Goal: Task Accomplishment & Management: Complete application form

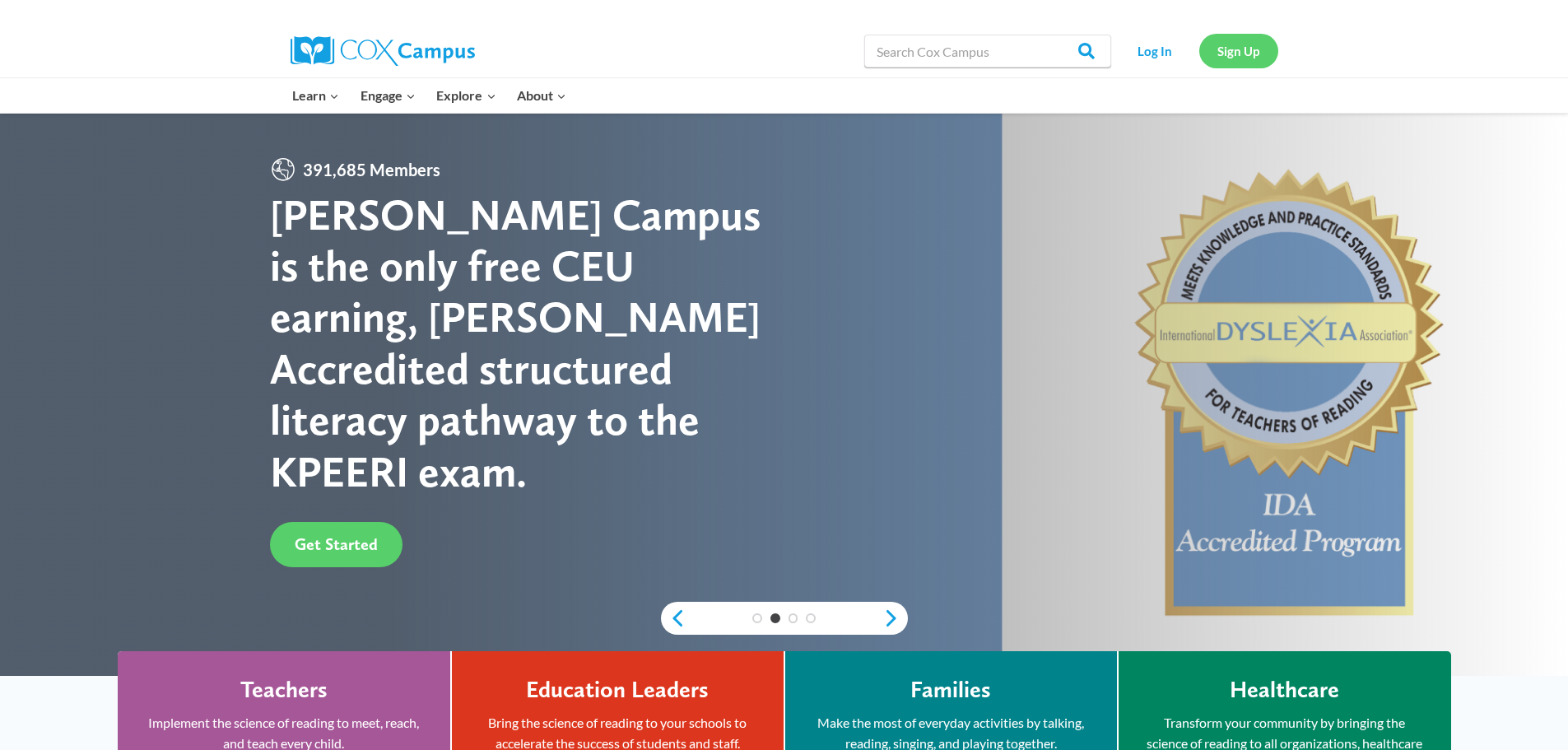
click at [1241, 54] on link "Sign Up" at bounding box center [1238, 50] width 79 height 33
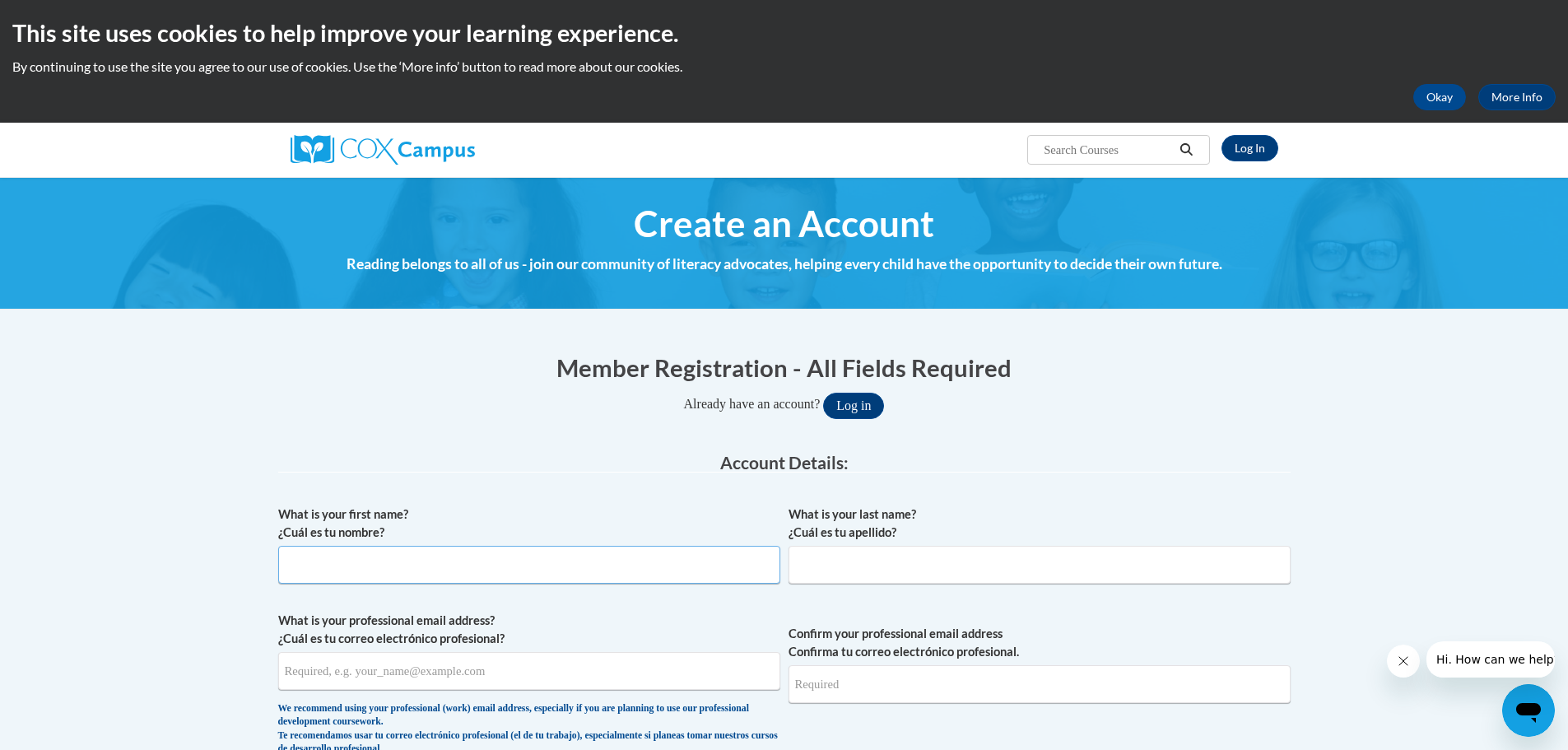
click at [456, 554] on input "What is your first name? ¿Cuál es tu nombre?" at bounding box center [529, 565] width 502 height 37
click at [1447, 98] on button "Okay" at bounding box center [1440, 96] width 53 height 27
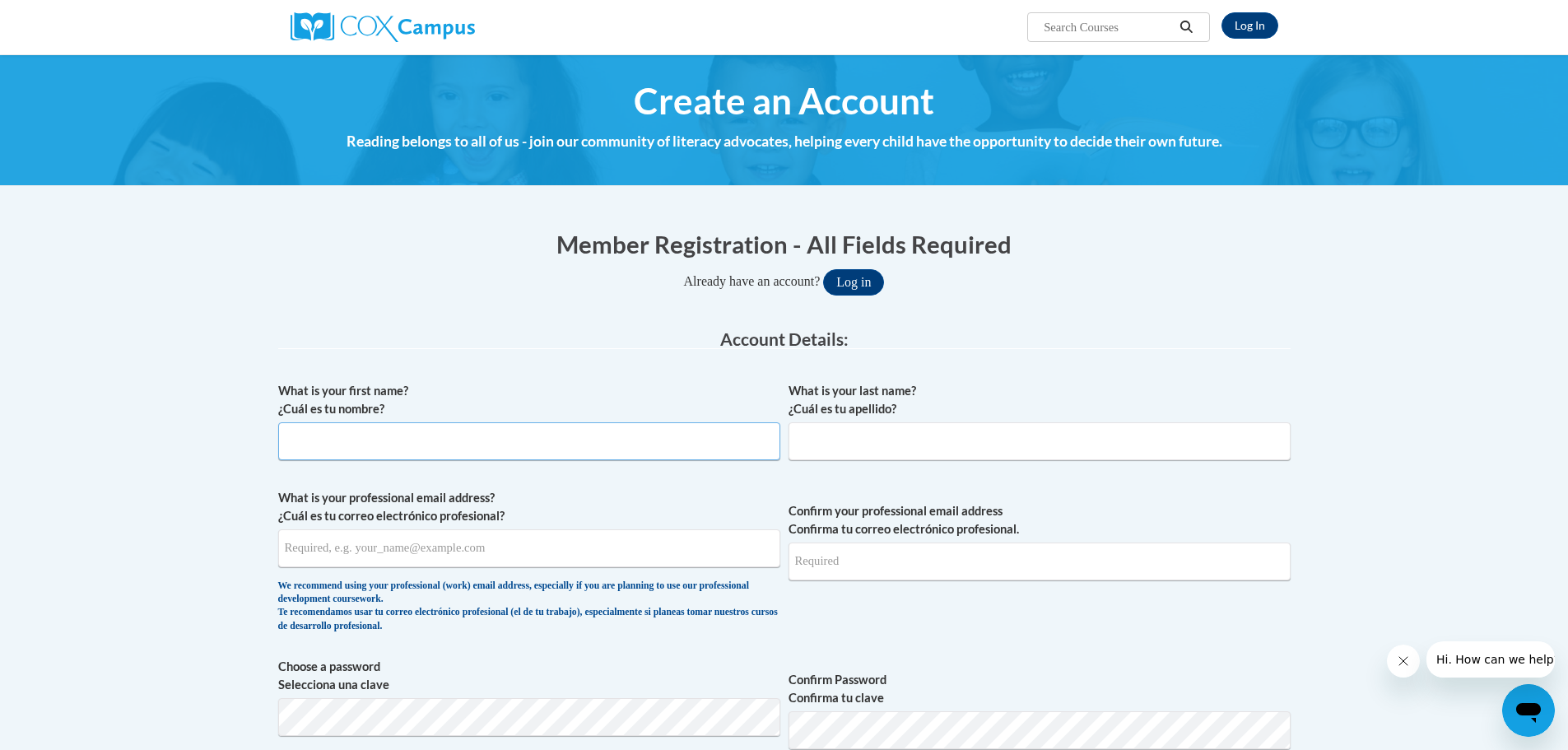
click at [466, 447] on input "What is your first name? ¿Cuál es tu nombre?" at bounding box center [529, 441] width 502 height 37
type input "Wendi"
type input "Baird"
type input "wendibaird@lowndes.k12.ga.us"
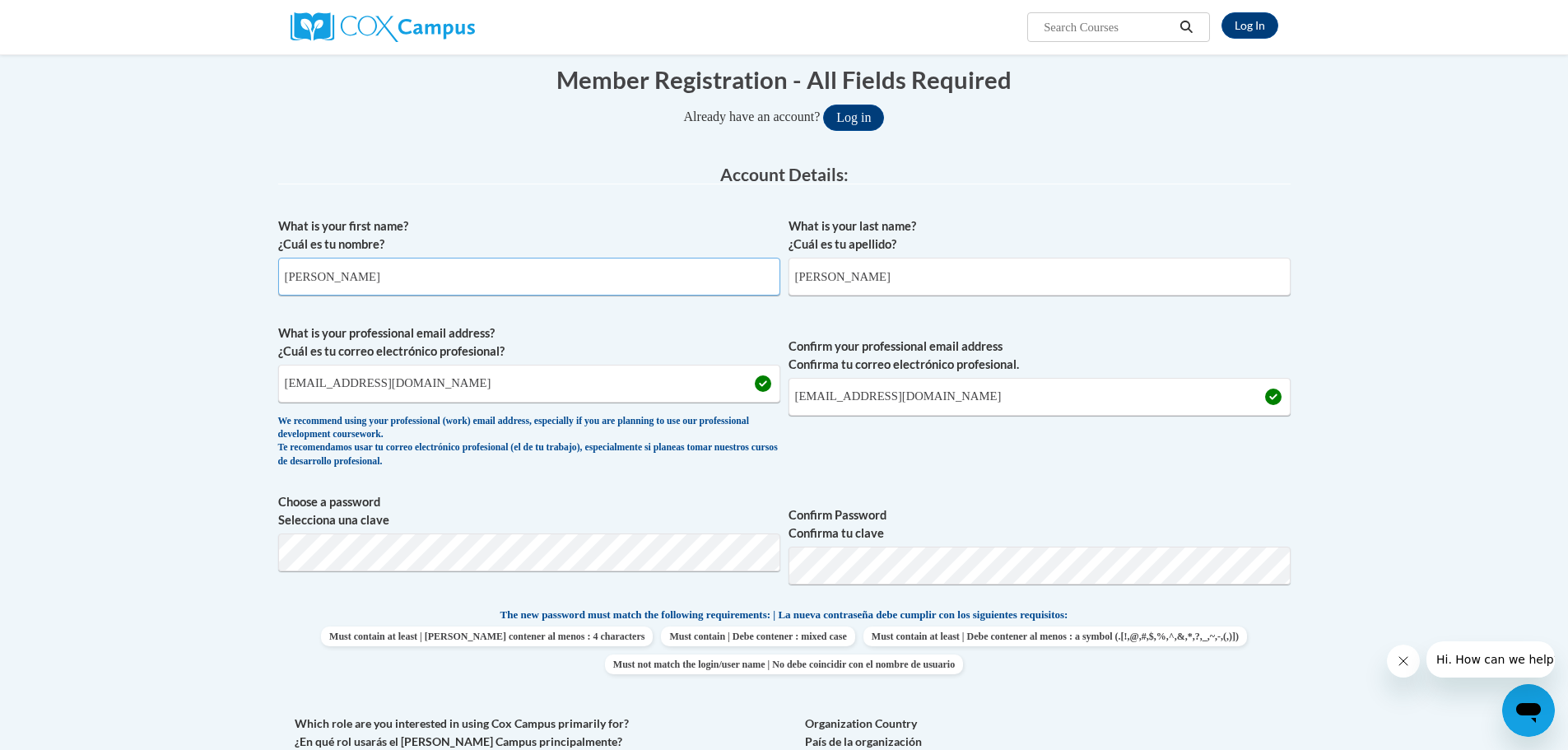
scroll to position [247, 0]
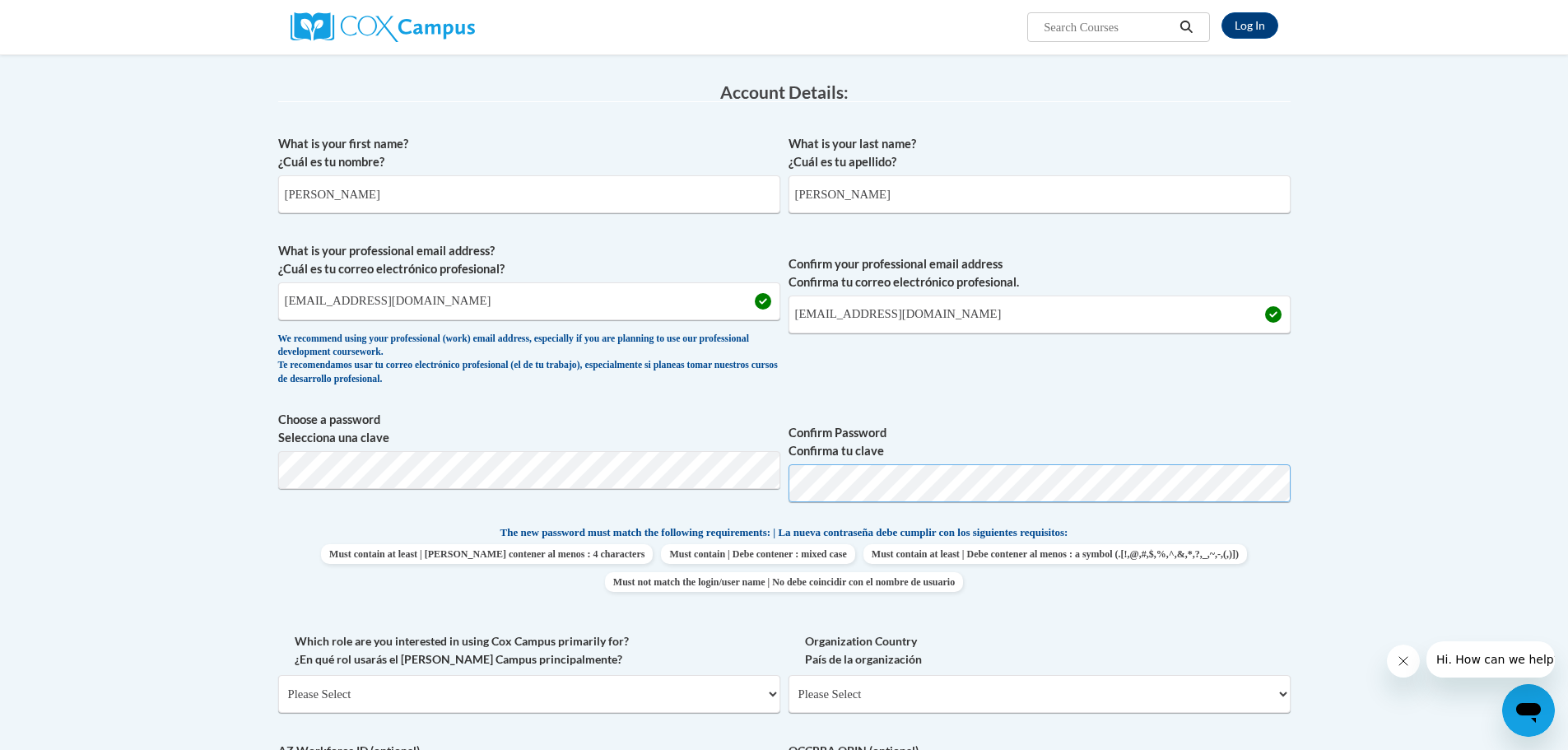
click at [741, 478] on span "Choose a password Selecciona una clave Confirm Password Confirma tu clave" at bounding box center [784, 464] width 1012 height 104
click at [1283, 543] on p "The new password must match the following requirements: | La nueva contraseña d…" at bounding box center [784, 533] width 1012 height 21
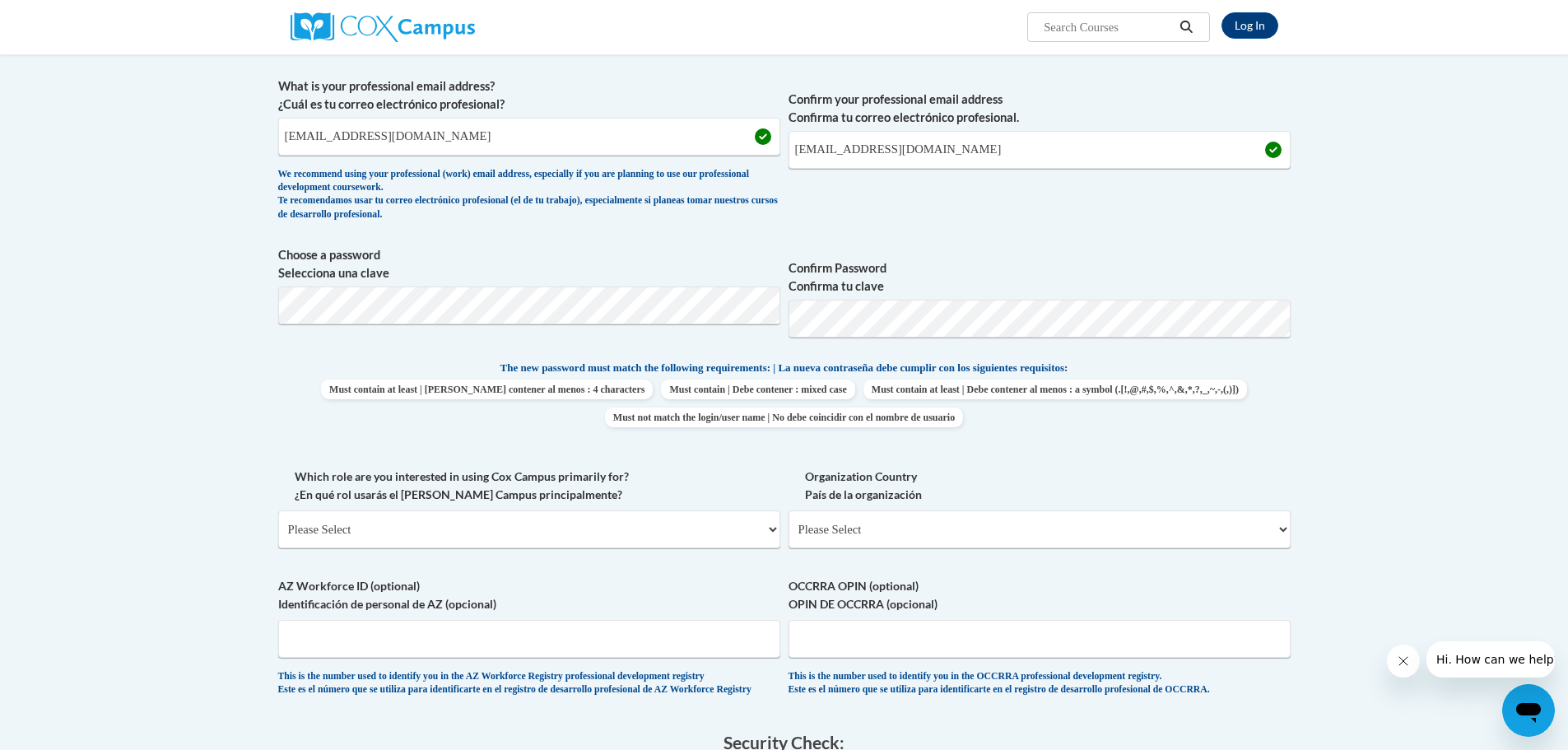
scroll to position [494, 0]
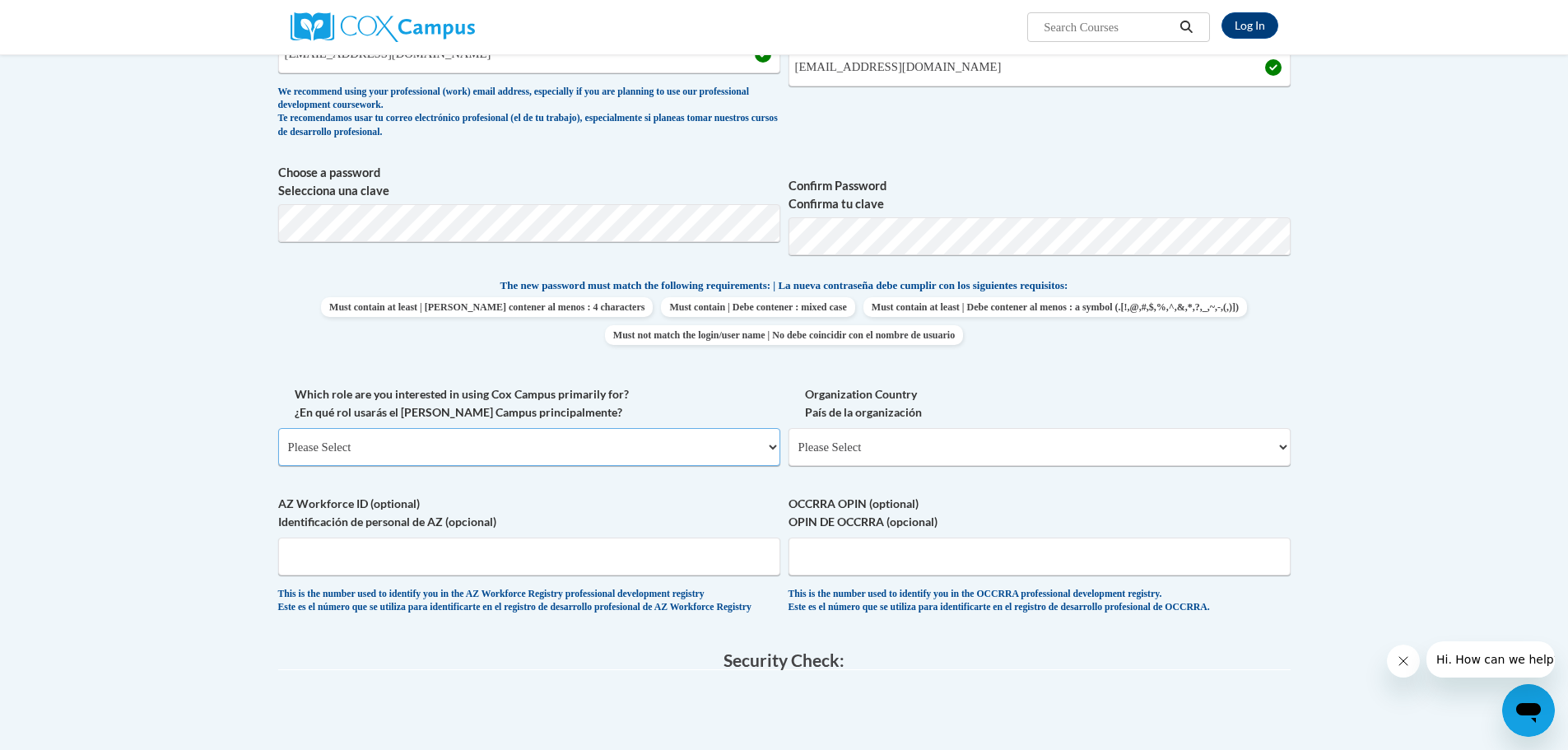
click at [445, 453] on select "Please Select College/University | Colegio/Universidad Community/Nonprofit Part…" at bounding box center [529, 447] width 502 height 37
select select "5a18ea06-2b54-4451-96f2-d152daf9eac5"
click at [278, 428] on select "Please Select College/University | Colegio/Universidad Community/Nonprofit Part…" at bounding box center [529, 447] width 502 height 37
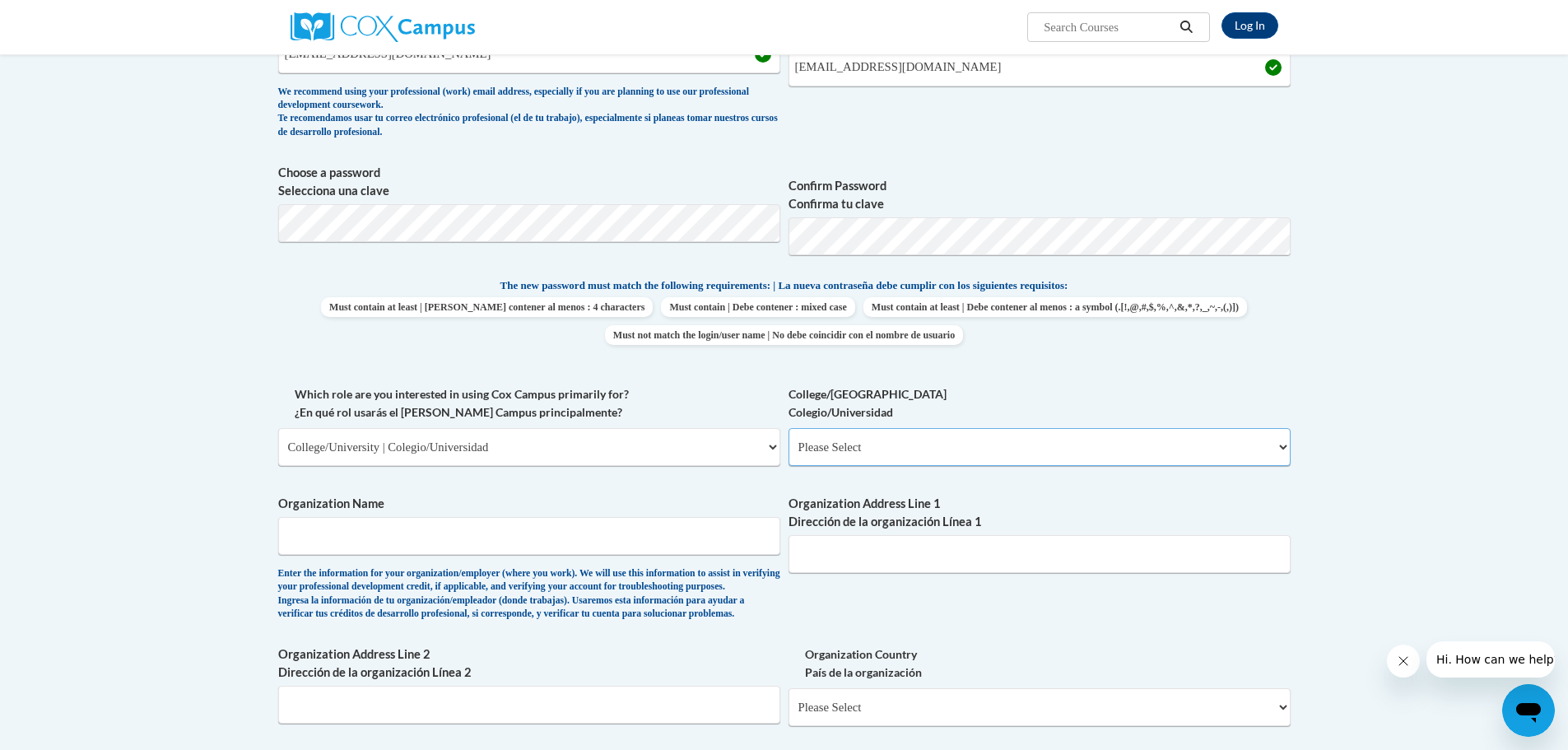
click at [980, 448] on select "Please Select College/University Staff | Empleado universitario College/Univers…" at bounding box center [1040, 447] width 502 height 37
select select "99b32b07-cffc-426c-8bf6-0cd77760d84b"
click at [789, 428] on select "Please Select College/University Staff | Empleado universitario College/Univers…" at bounding box center [1040, 447] width 502 height 37
click at [515, 537] on input "Organization Name" at bounding box center [529, 535] width 502 height 37
type input "Augusta University"
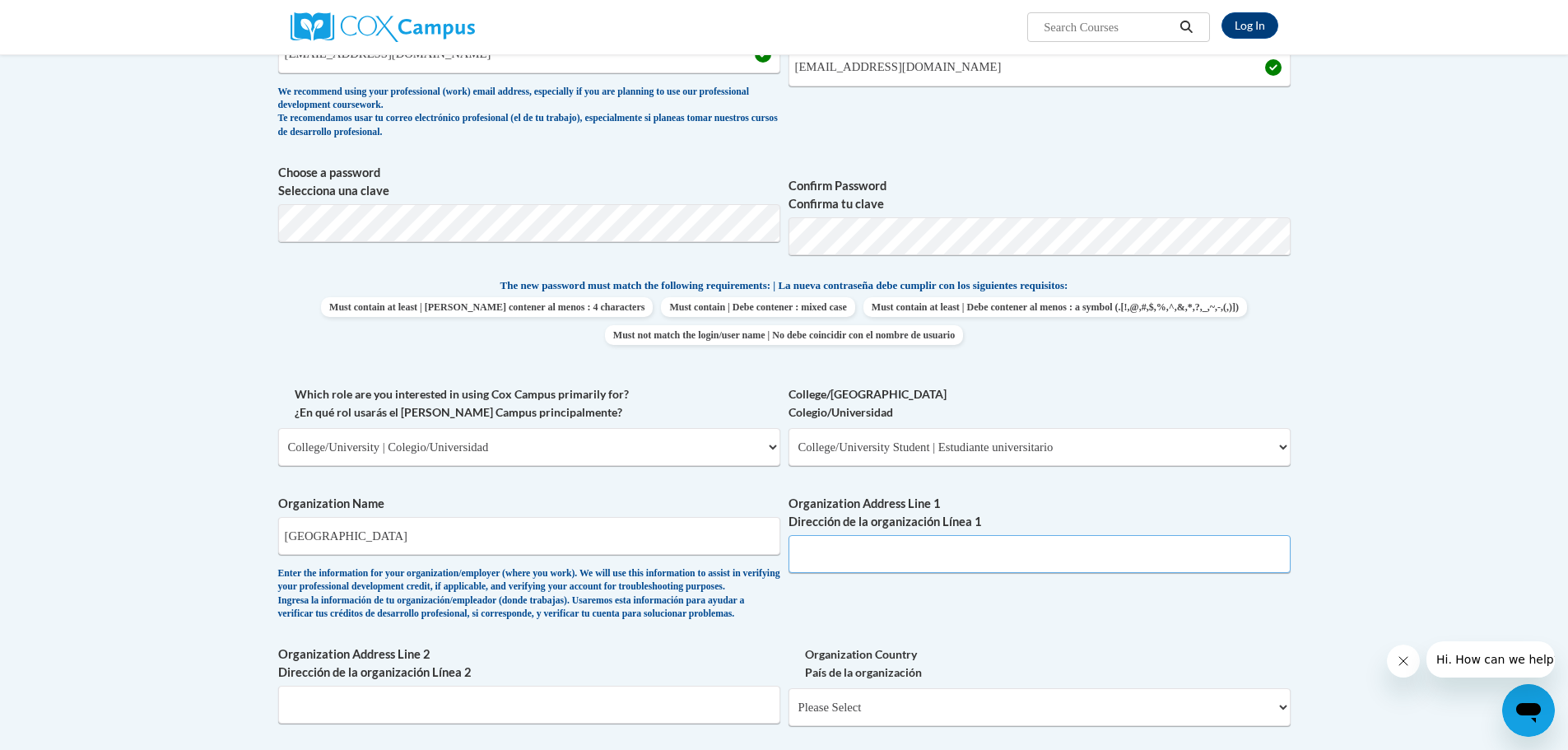
click at [924, 547] on input "Organization Address Line 1 Dirección de la organización Línea 1" at bounding box center [1040, 554] width 502 height 37
click at [985, 547] on input "Organization Address Line 1 Dirección de la organización Línea 1" at bounding box center [1040, 554] width 502 height 37
paste input "Augusta University 1120 15th Street, Augusta, GA 30912"
drag, startPoint x: 1146, startPoint y: 550, endPoint x: 1161, endPoint y: 547, distance: 15.3
click at [1161, 547] on input "Augusta University 1120 15th Street, Augusta, GA 30912" at bounding box center [1040, 554] width 502 height 37
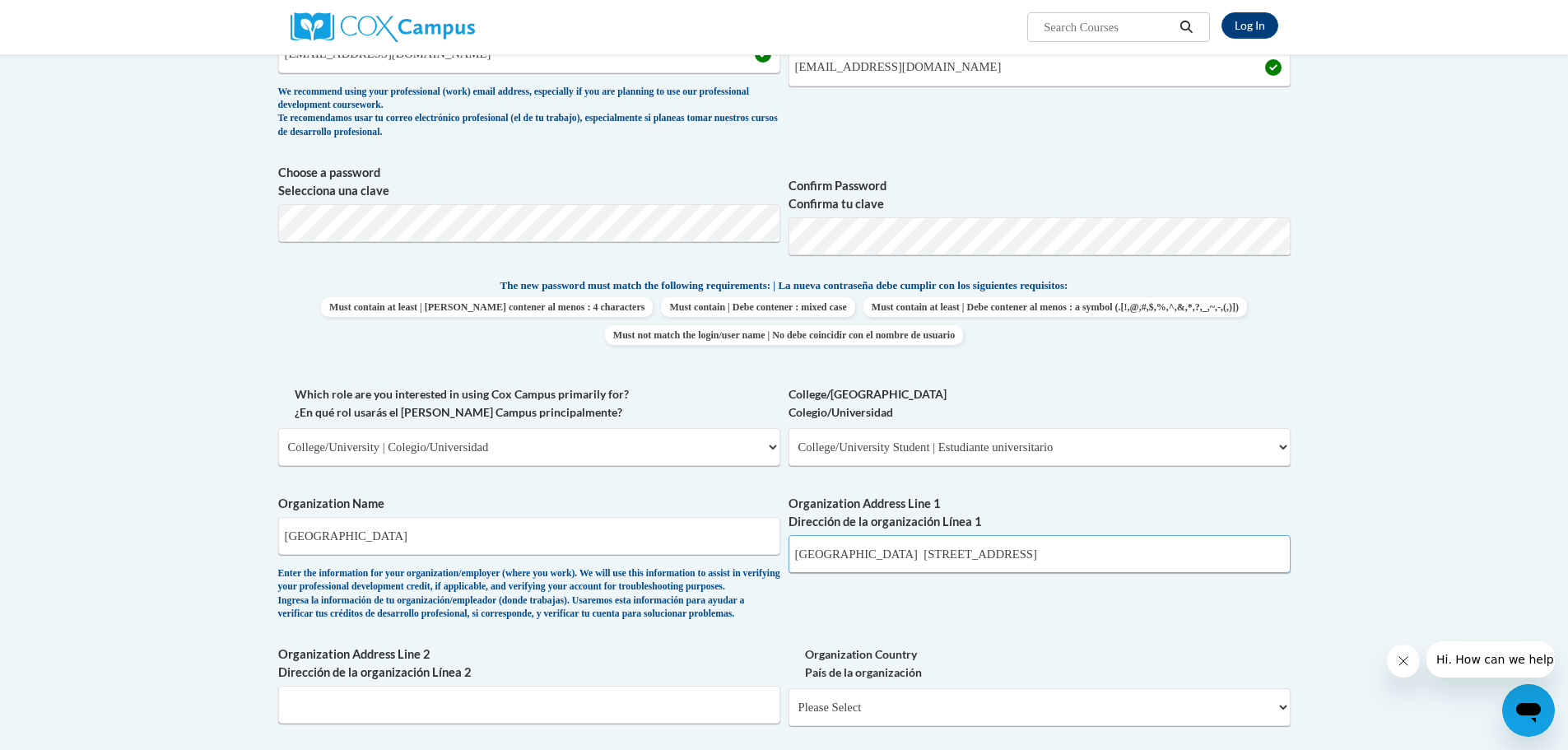
drag, startPoint x: 903, startPoint y: 554, endPoint x: 777, endPoint y: 556, distance: 126.0
click at [777, 556] on div "What is your first name? ¿Cuál es tu nombre? Wendi What is your last name? ¿Cuá…" at bounding box center [784, 385] width 1012 height 1011
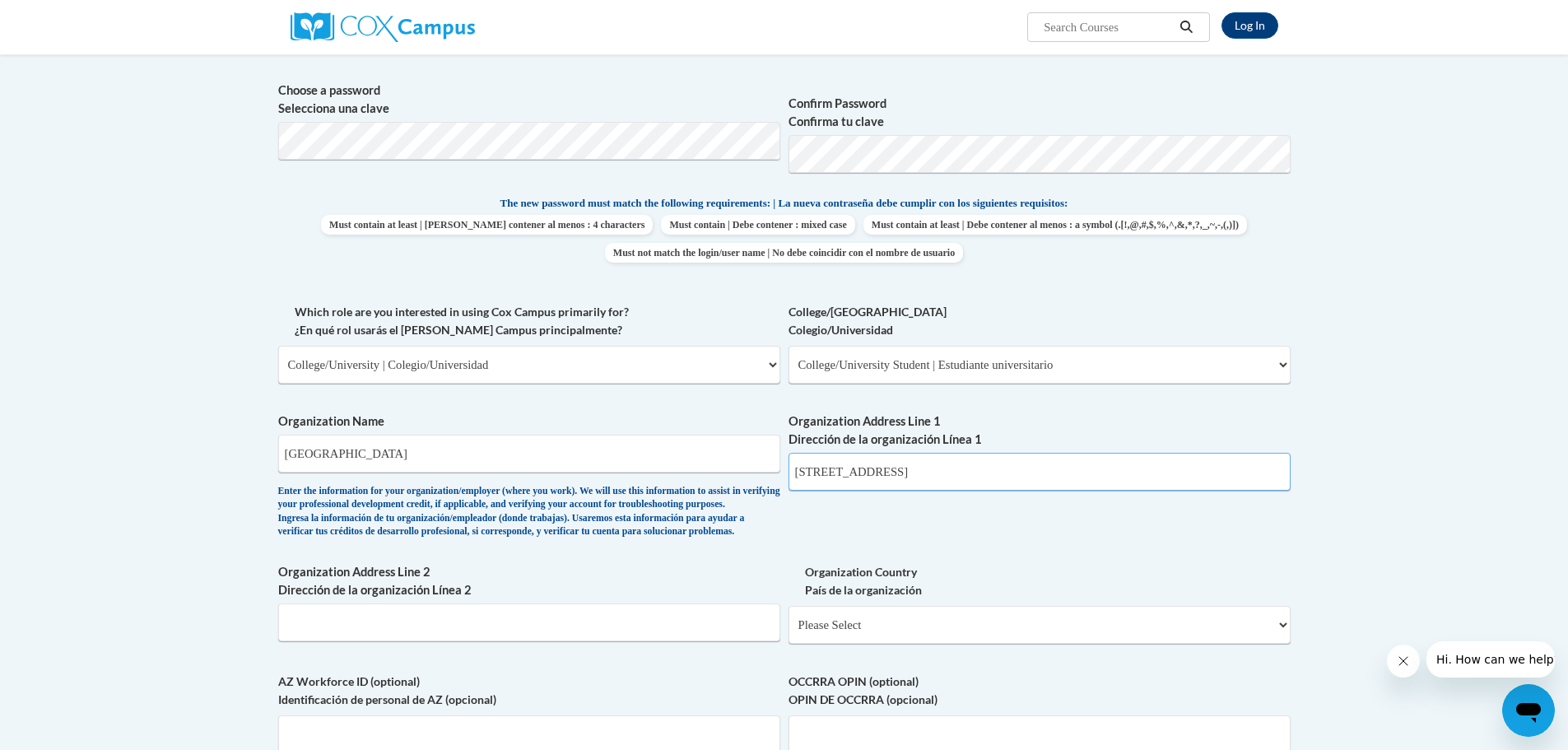
scroll to position [741, 0]
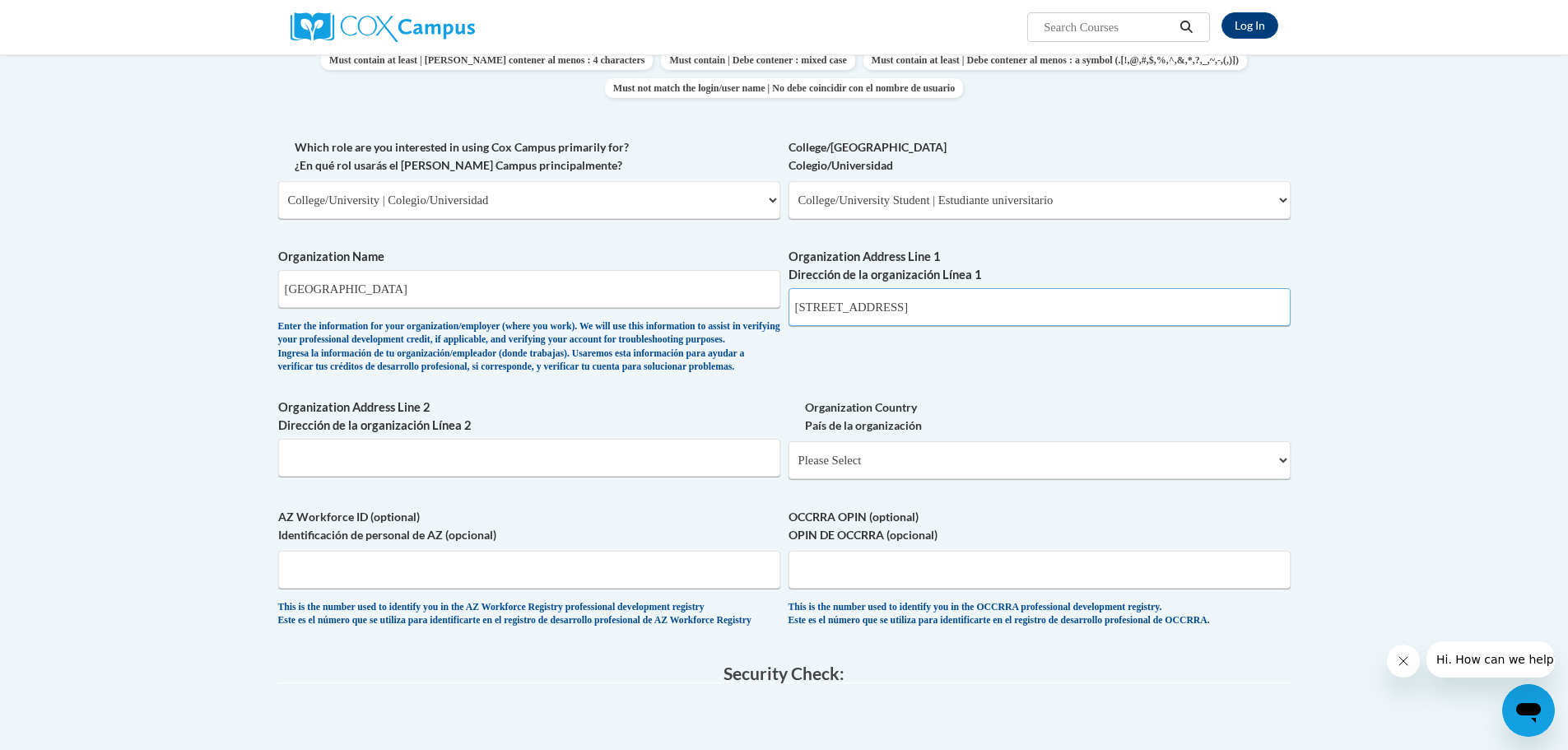
type input "1120 15th Street"
click at [423, 476] on input "Organization Address Line 2 Dirección de la organización Línea 2" at bounding box center [529, 458] width 502 height 37
paste input "Augusta University 1120 15th Street, Augusta, GA 30912"
click at [393, 476] on input "Augusta University 1120 15th Street, Augusta, GA 30912" at bounding box center [529, 458] width 502 height 37
type input "Augusta, GA 30912"
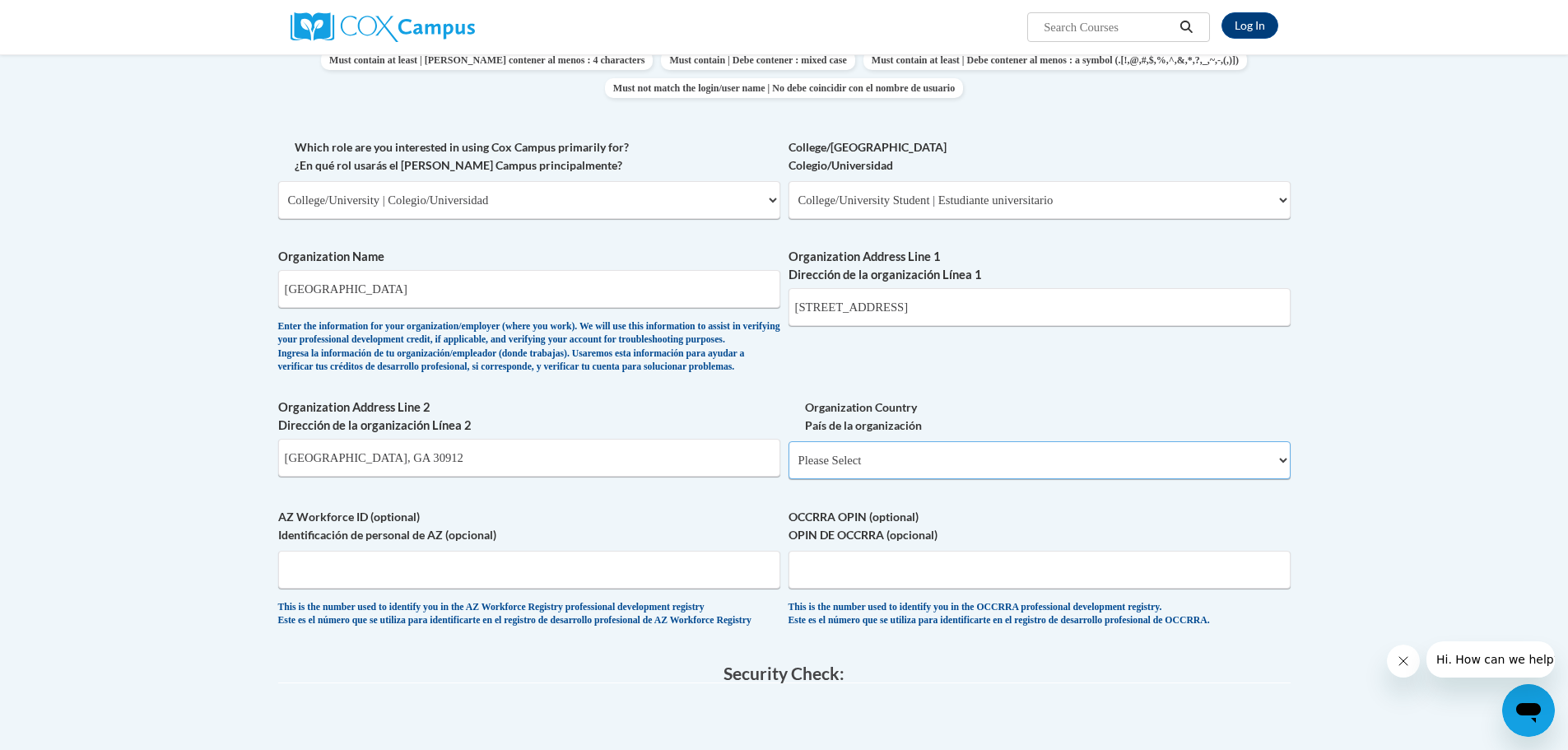
click at [1136, 479] on select "Please Select United States | Estados Unidos Outside of the United States | Fue…" at bounding box center [1040, 460] width 502 height 37
select select "ad49bcad-a171-4b2e-b99c-48b446064914"
click at [789, 469] on select "Please Select United States | Estados Unidos Outside of the United States | Fue…" at bounding box center [1040, 460] width 502 height 37
select select
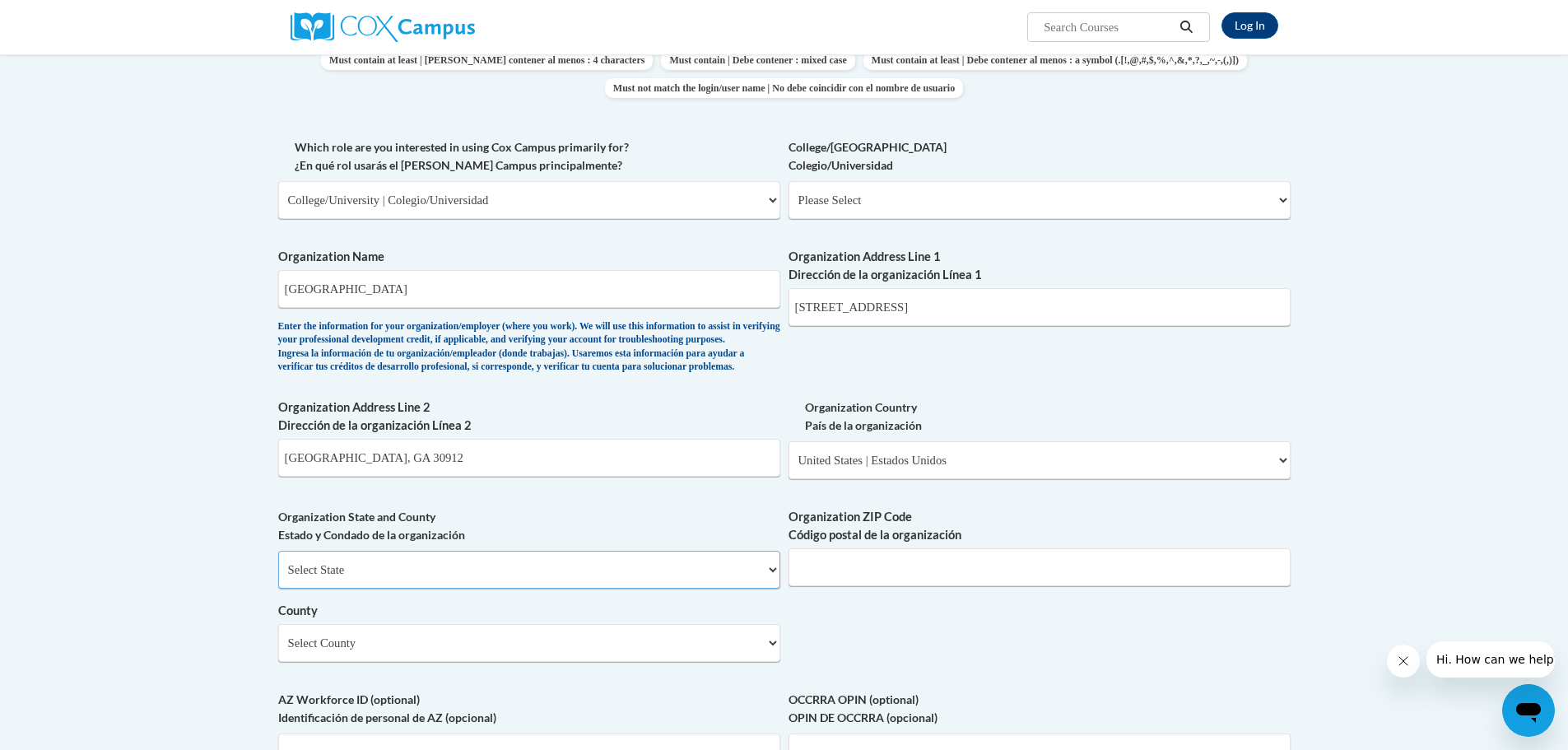
click at [590, 589] on select "Select State Alabama Alaska Arizona Arkansas California Colorado Connecticut De…" at bounding box center [529, 570] width 502 height 37
select select "Georgia"
click at [278, 578] on select "Select State Alabama Alaska Arizona Arkansas California Colorado Connecticut De…" at bounding box center [529, 570] width 502 height 37
click at [406, 476] on input "Augusta, GA 30912" at bounding box center [529, 458] width 502 height 37
type input "A"
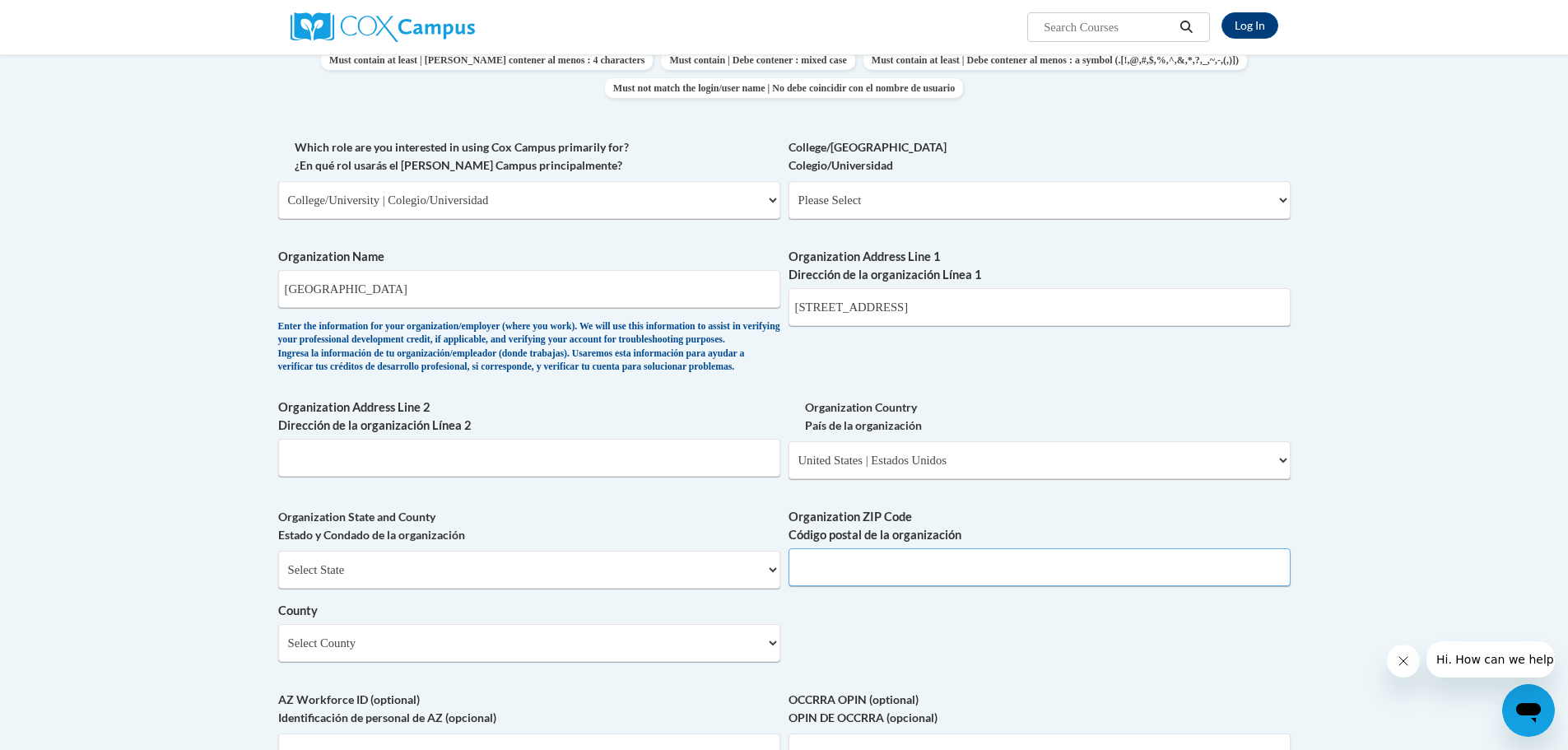
click at [946, 587] on input "Organization ZIP Code Código postal de la organización" at bounding box center [1040, 567] width 502 height 37
paste input "Augusta University 1120 15th Street, Augusta, GA 30912"
drag, startPoint x: 1087, startPoint y: 592, endPoint x: 737, endPoint y: 599, distance: 350.1
click at [737, 599] on div "What is your first name? ¿Cuál es tu nombre? Wendi What is your last name? ¿Cuá…" at bounding box center [784, 229] width 1012 height 1194
type input "30912"
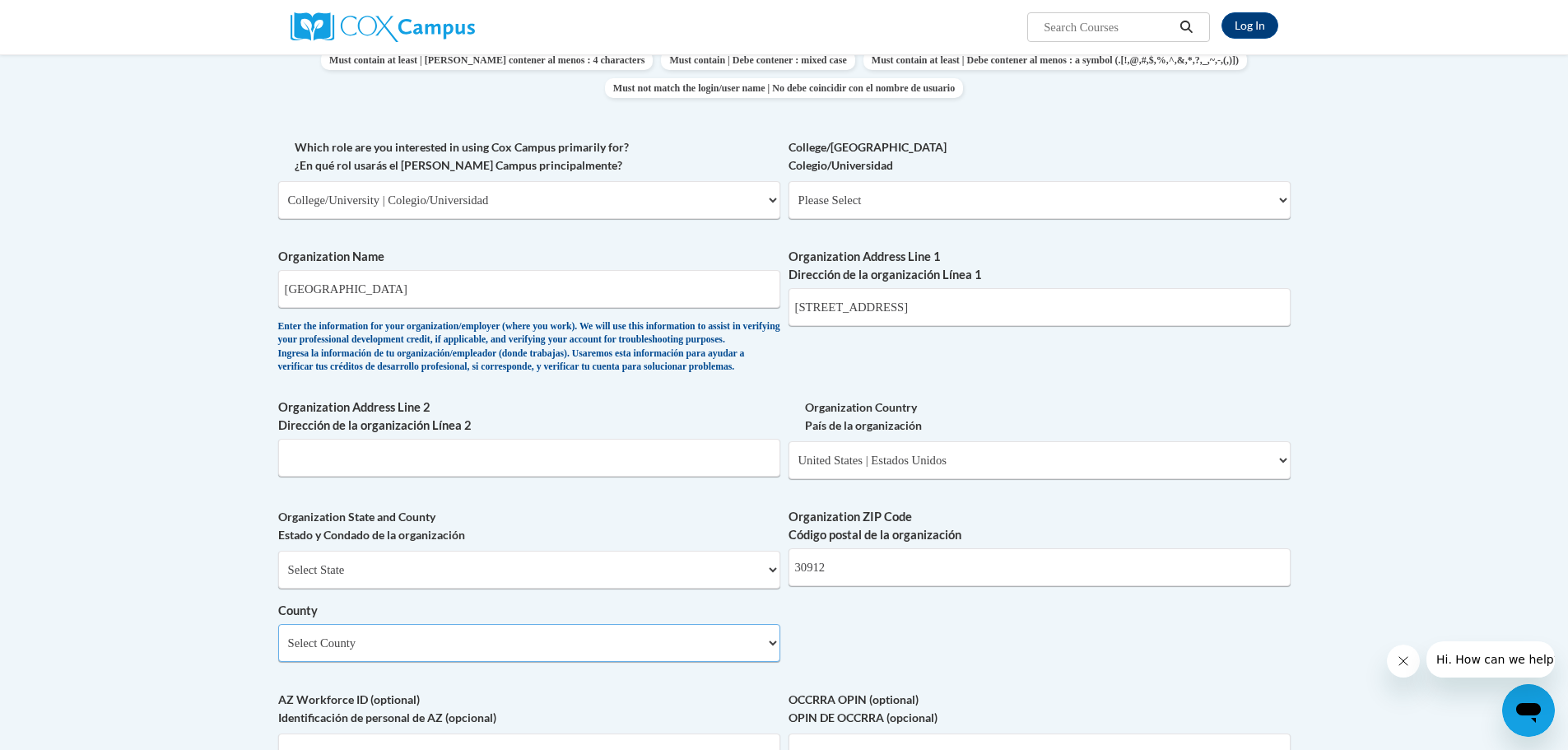
click at [521, 657] on select "Select County Appling Atkinson Bacon Baker Baldwin Banks Barrow Bartow Ben Hill…" at bounding box center [529, 643] width 502 height 37
click at [581, 662] on select "Select County Appling Atkinson Bacon Baker Baldwin Banks Barrow Bartow Ben Hill…" at bounding box center [529, 643] width 502 height 37
select select "Richmond"
click at [278, 651] on select "Select County Appling Atkinson Bacon Baker Baldwin Banks Barrow Bartow Ben Hill…" at bounding box center [529, 643] width 502 height 37
click at [1165, 677] on div "What is your first name? ¿Cuál es tu nombre? Wendi What is your last name? ¿Cuá…" at bounding box center [784, 229] width 1012 height 1194
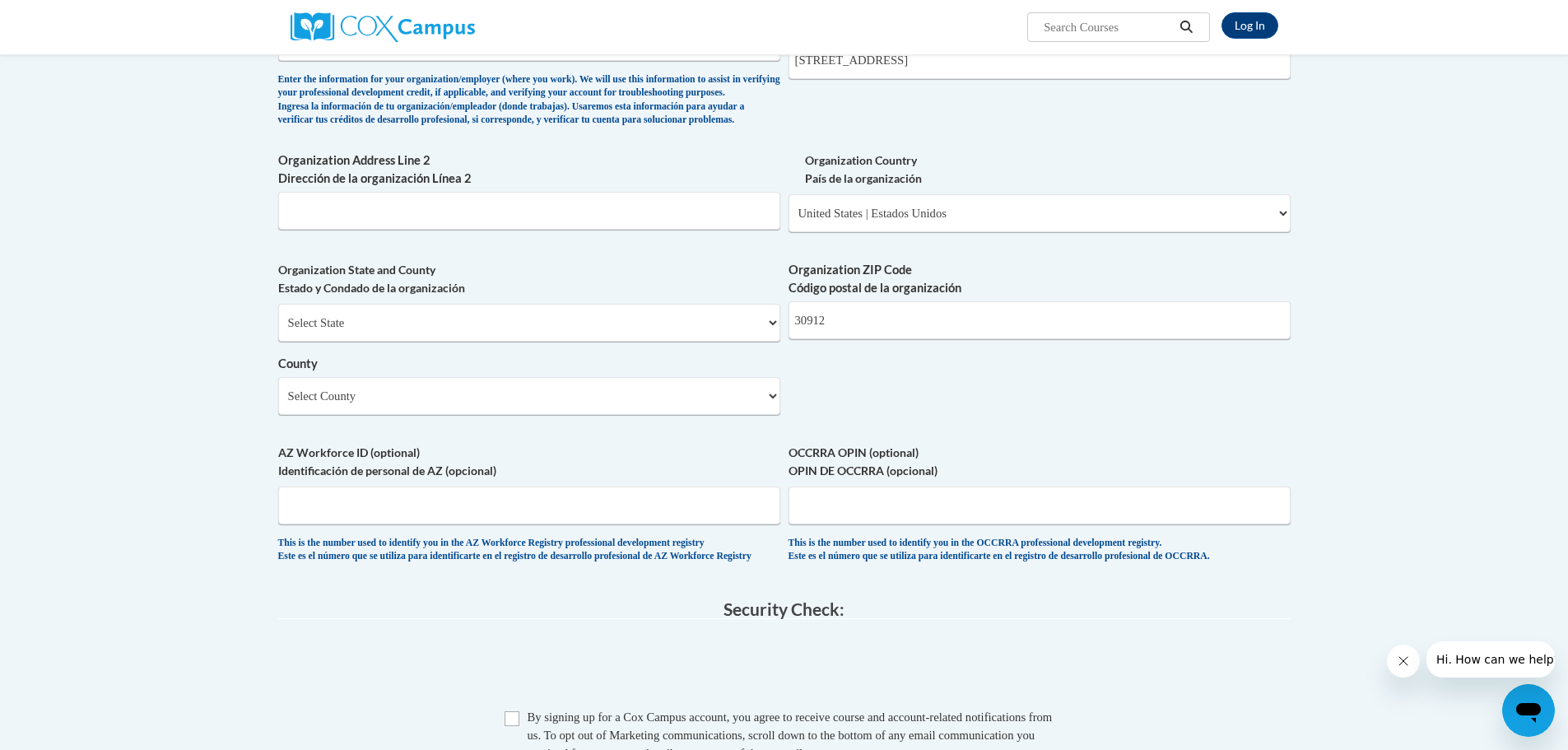
scroll to position [1153, 0]
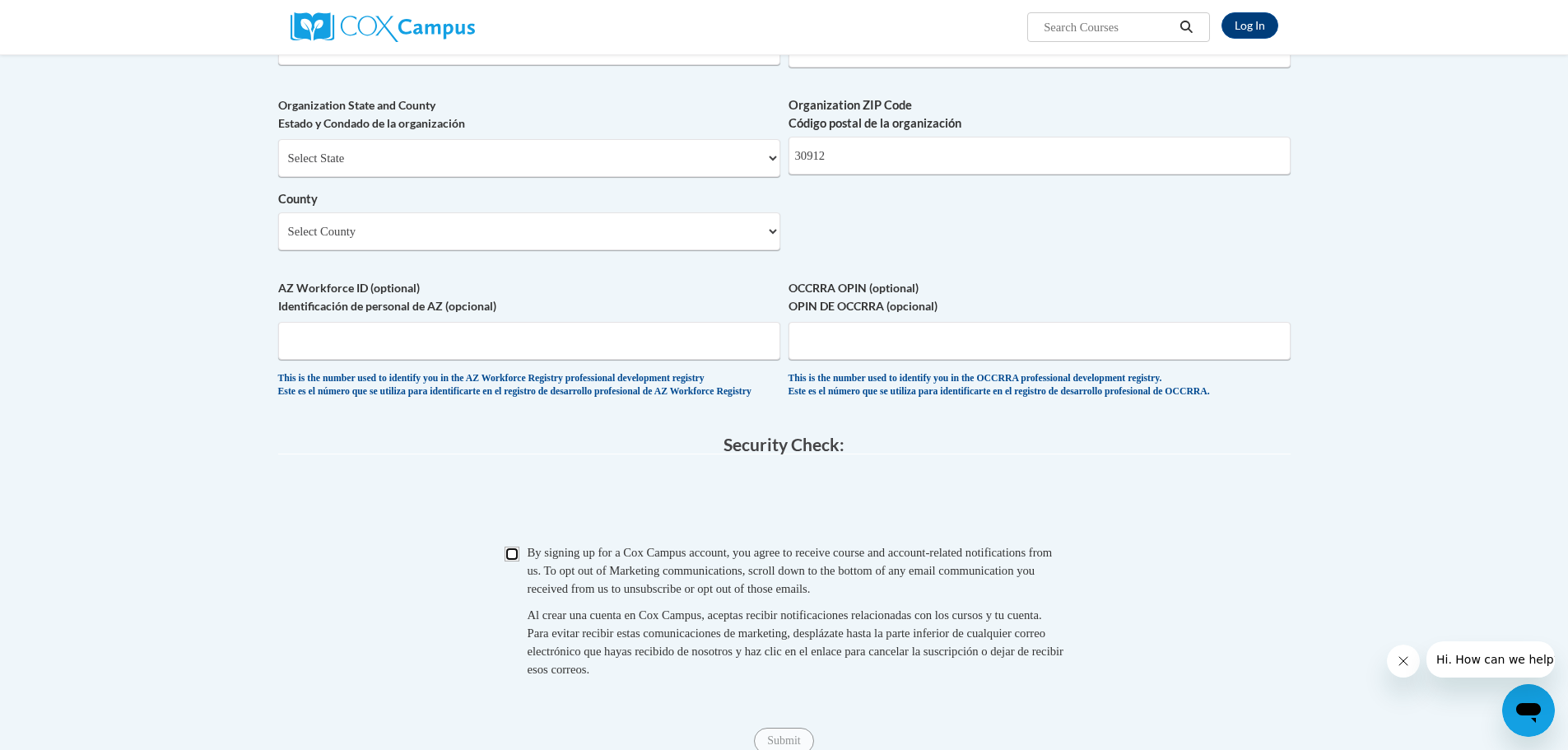
click at [511, 562] on input "Checkbox" at bounding box center [512, 554] width 15 height 15
checkbox input "true"
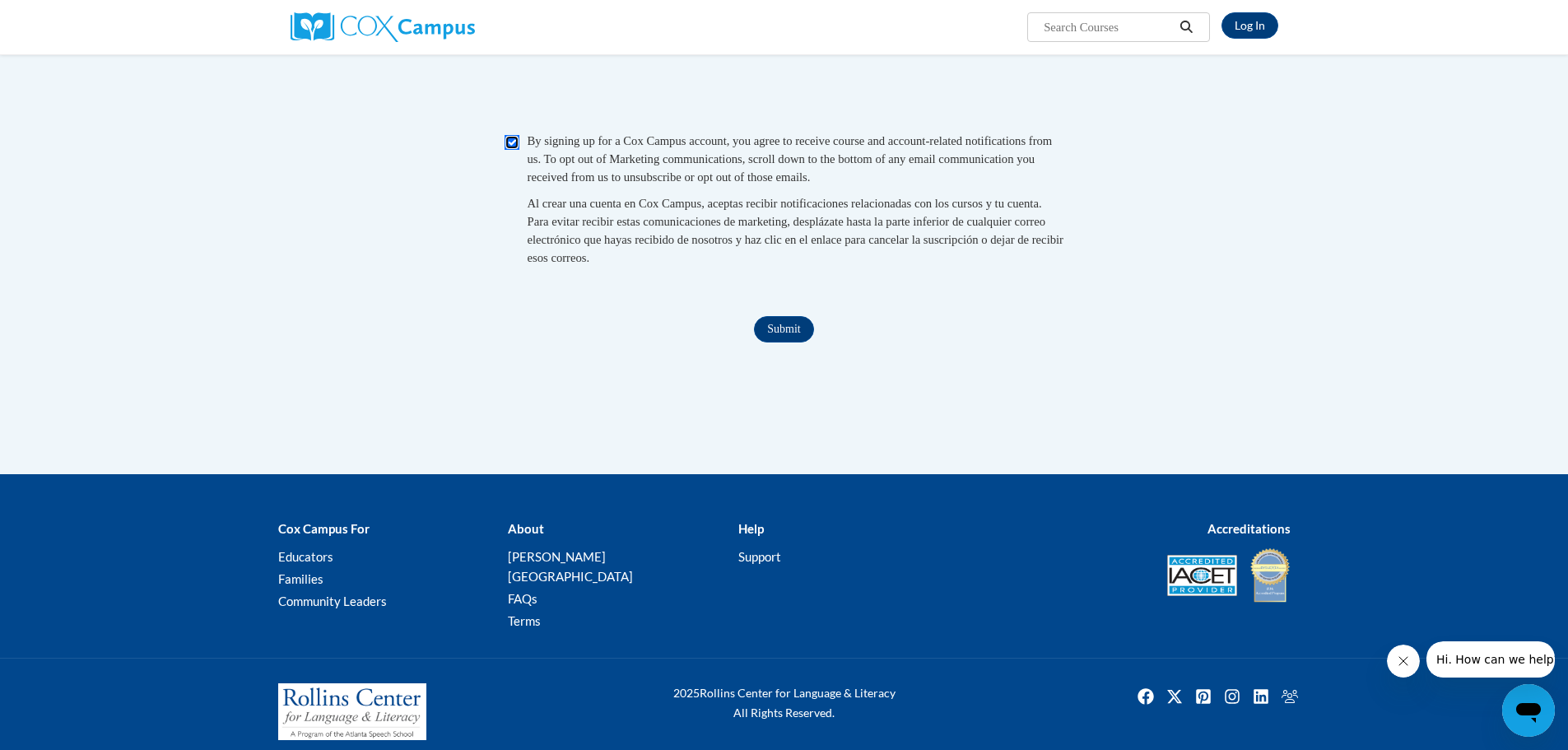
scroll to position [1600, 0]
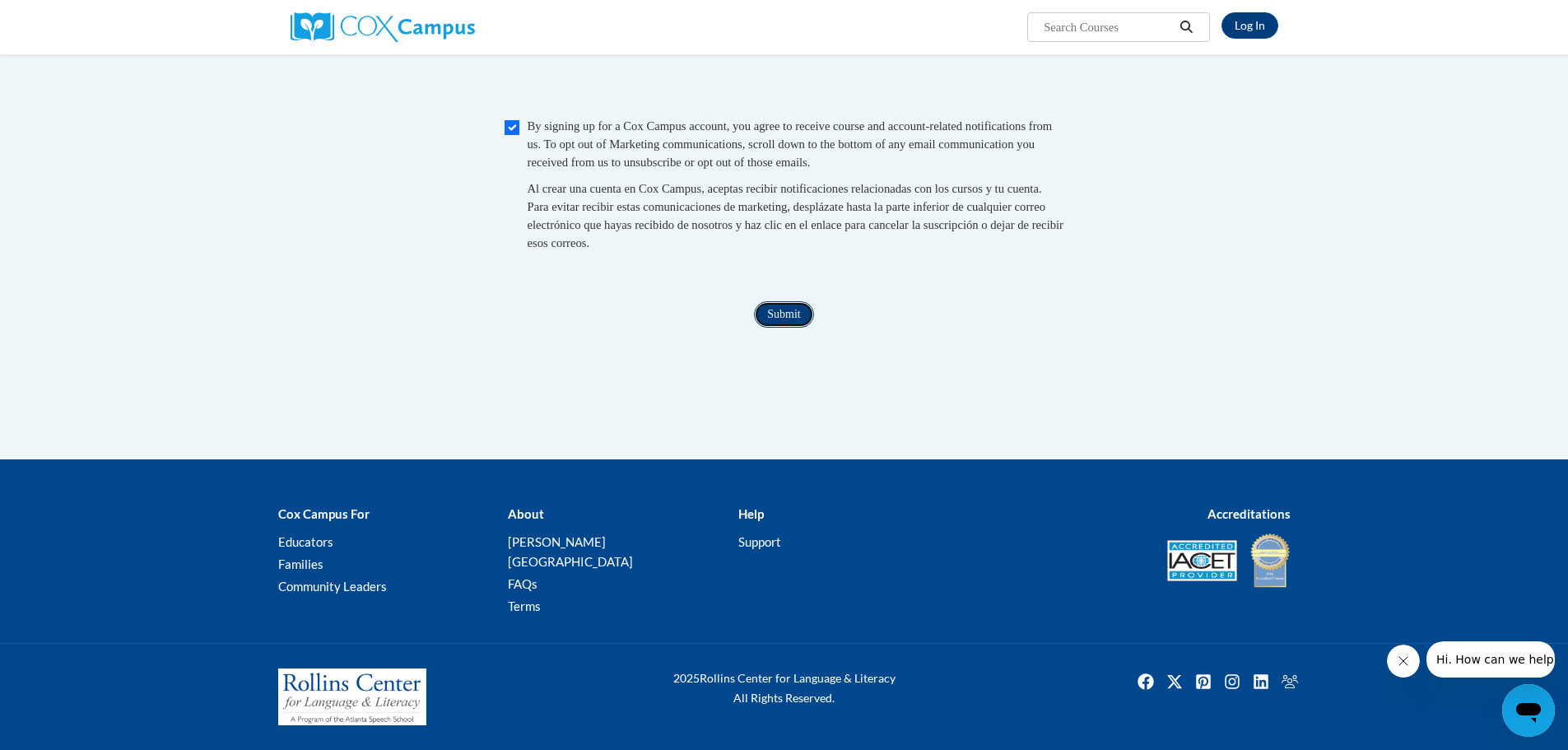
click at [789, 328] on input "Submit" at bounding box center [783, 314] width 59 height 27
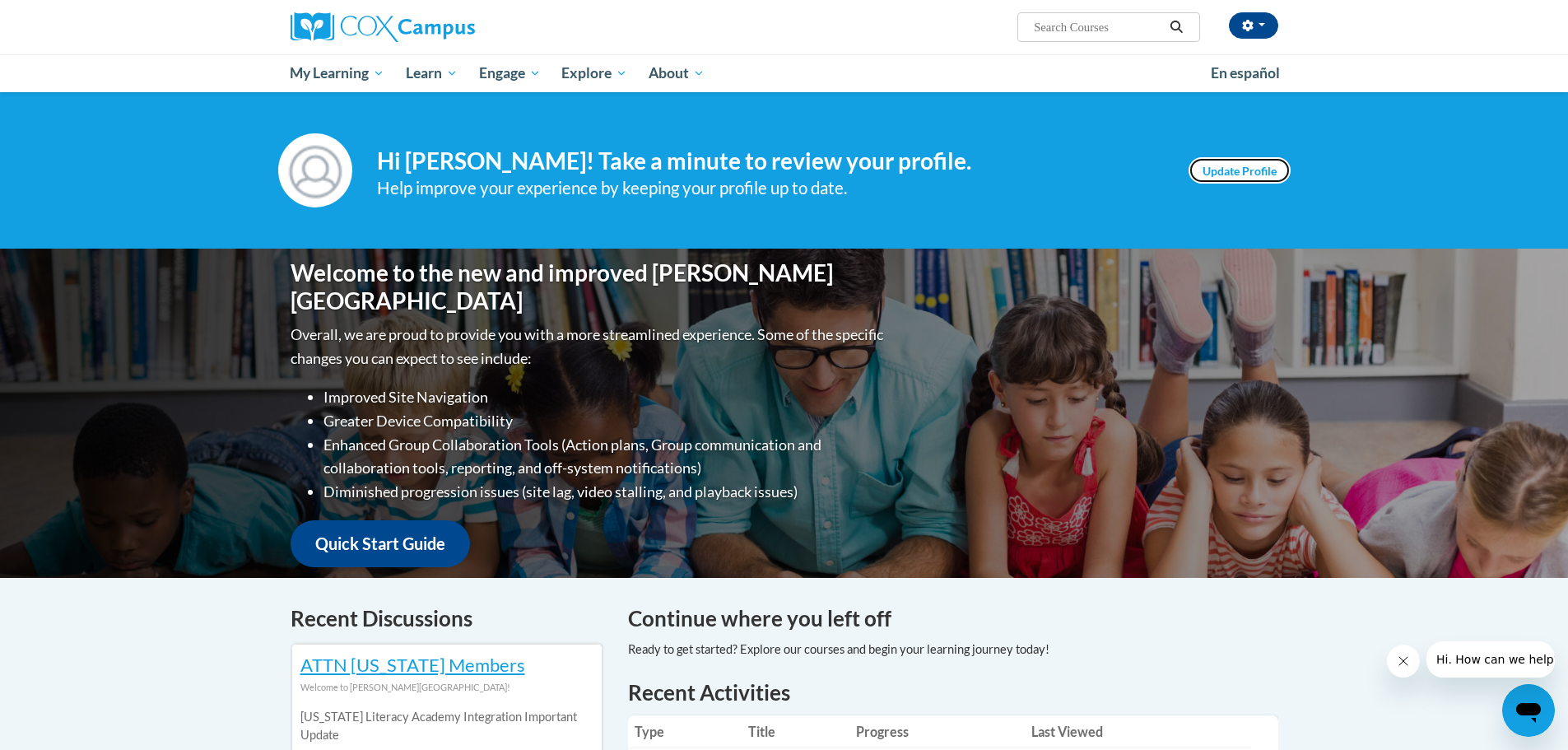
click at [1239, 167] on link "Update Profile" at bounding box center [1239, 170] width 102 height 27
